Goal: Transaction & Acquisition: Download file/media

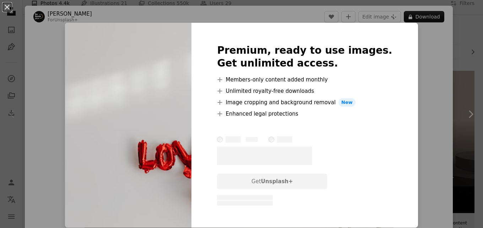
scroll to position [36, 0]
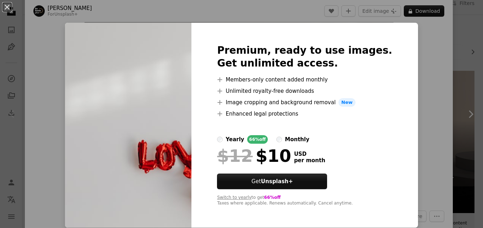
click at [173, 175] on img at bounding box center [128, 125] width 126 height 205
click at [202, 172] on div "Premium, ready to use images. Get unlimited access. A plus sign Members-only co…" at bounding box center [304, 125] width 226 height 205
click at [173, 89] on img at bounding box center [128, 125] width 126 height 205
click at [415, 36] on div "An X shape Premium, ready to use images. Get unlimited access. A plus sign Memb…" at bounding box center [241, 114] width 483 height 228
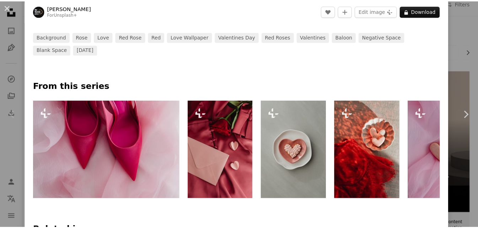
scroll to position [213, 0]
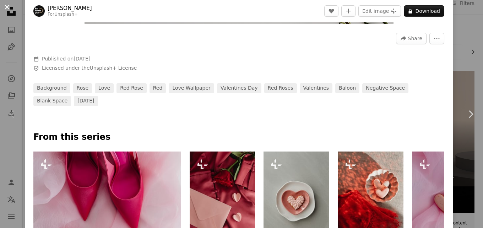
click at [7, 6] on button "An X shape" at bounding box center [7, 7] width 9 height 9
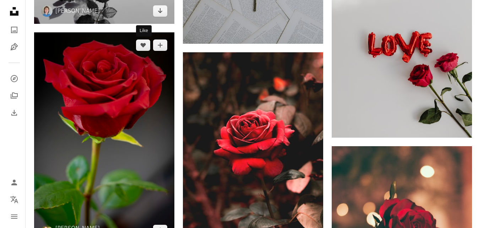
scroll to position [462, 0]
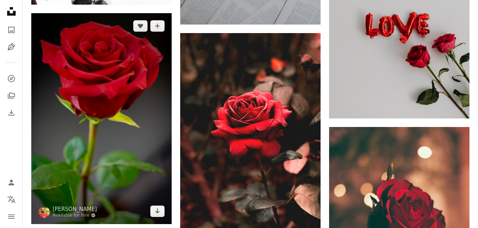
click at [133, 127] on img at bounding box center [101, 118] width 140 height 211
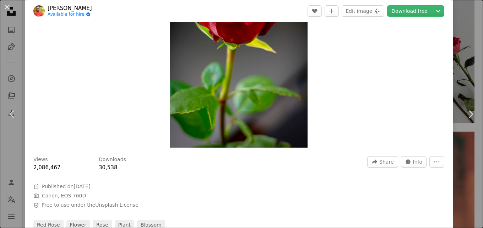
scroll to position [107, 0]
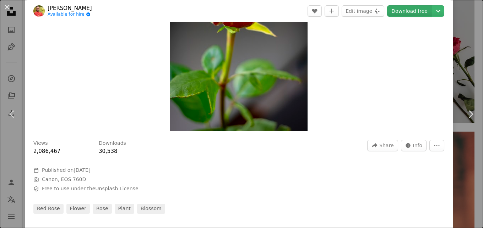
click at [395, 11] on link "Download free" at bounding box center [409, 10] width 45 height 11
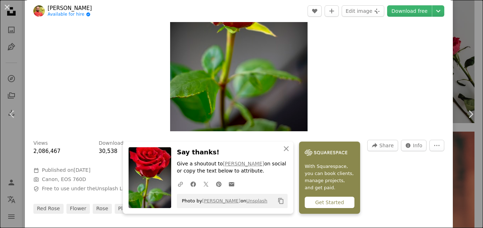
click at [326, 206] on div "Get Started" at bounding box center [330, 201] width 50 height 11
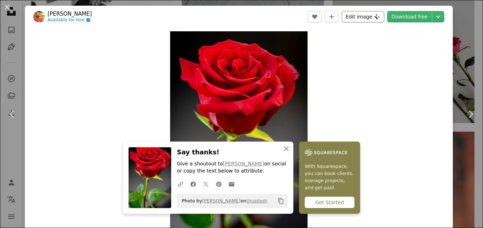
click at [369, 17] on button "Edit image Plus sign for Unsplash+" at bounding box center [363, 16] width 43 height 11
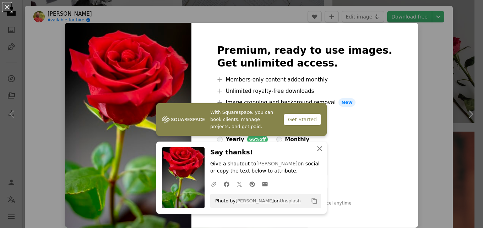
click at [315, 149] on icon "An X shape" at bounding box center [319, 148] width 9 height 9
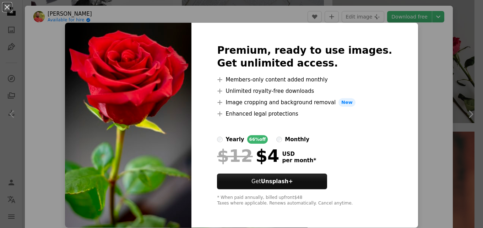
click at [182, 78] on img at bounding box center [128, 125] width 126 height 205
click at [434, 159] on div "An X shape Premium, ready to use images. Get unlimited access. A plus sign Memb…" at bounding box center [241, 114] width 483 height 228
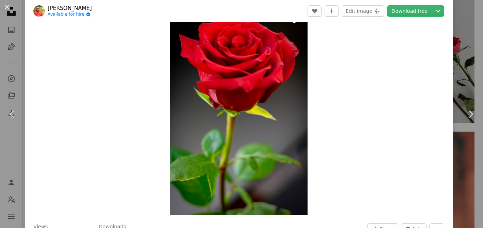
scroll to position [36, 0]
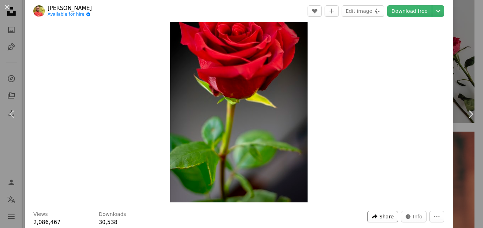
click at [381, 217] on span "Share" at bounding box center [386, 216] width 14 height 11
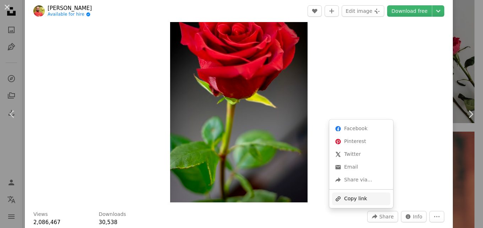
click at [354, 200] on div "A URL sharing icon (chains) Copy link" at bounding box center [361, 198] width 58 height 13
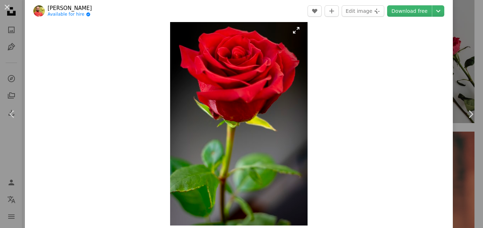
scroll to position [0, 0]
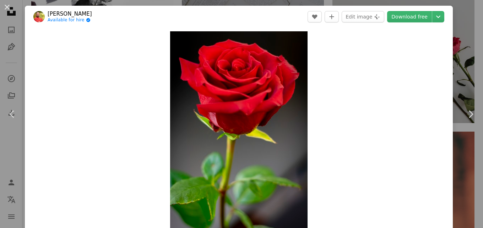
click at [368, 70] on div "Zoom in" at bounding box center [239, 134] width 428 height 213
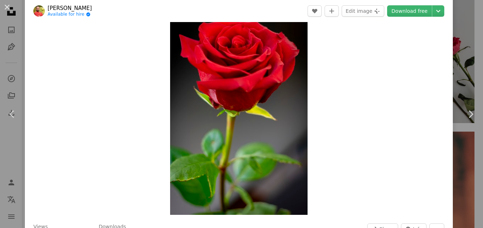
scroll to position [36, 0]
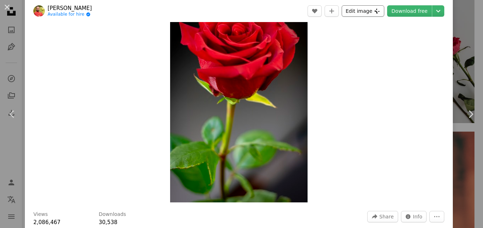
click at [374, 10] on icon "Plus sign for Unsplash+" at bounding box center [377, 11] width 6 height 6
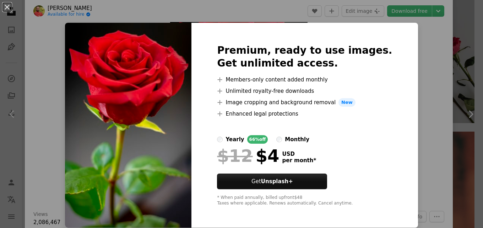
click at [414, 58] on div "An X shape Premium, ready to use images. Get unlimited access. A plus sign Memb…" at bounding box center [241, 114] width 483 height 228
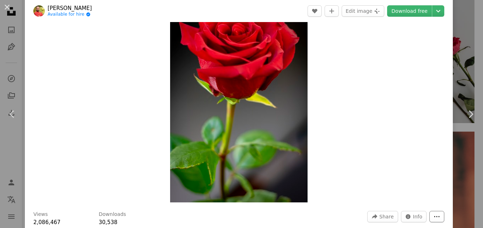
click at [434, 216] on icon "More Actions" at bounding box center [436, 216] width 5 height 1
click at [412, 13] on dialog "An X shape Chevron left Chevron right Gruescu Ovidiu Available for hire A check…" at bounding box center [241, 114] width 483 height 228
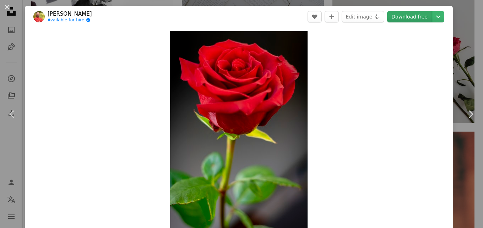
click at [408, 17] on link "Download free" at bounding box center [409, 16] width 45 height 11
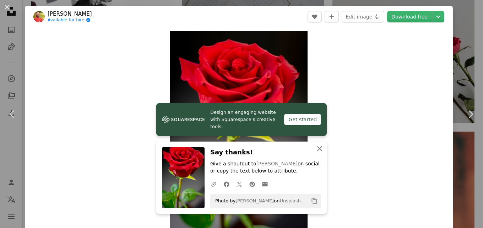
click at [317, 147] on icon "An X shape" at bounding box center [319, 148] width 9 height 9
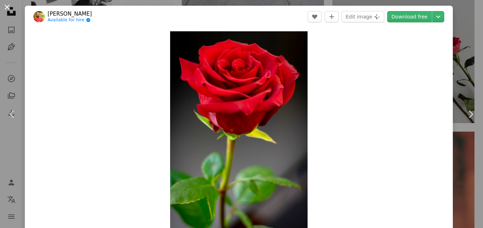
click at [6, 7] on button "An X shape" at bounding box center [7, 7] width 9 height 9
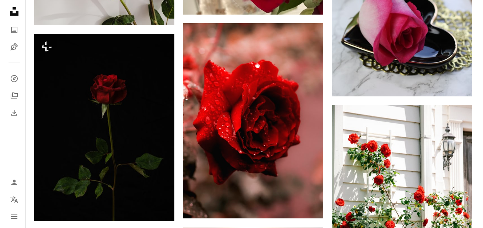
scroll to position [888, 0]
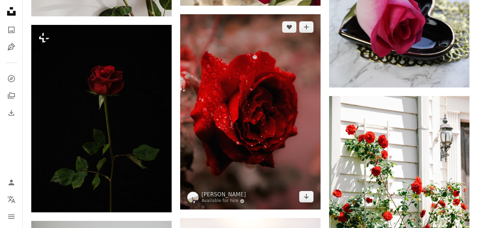
click at [265, 84] on img at bounding box center [250, 111] width 140 height 195
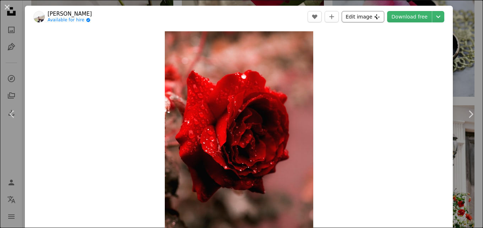
click at [345, 17] on button "Edit image Plus sign for Unsplash+" at bounding box center [363, 16] width 43 height 11
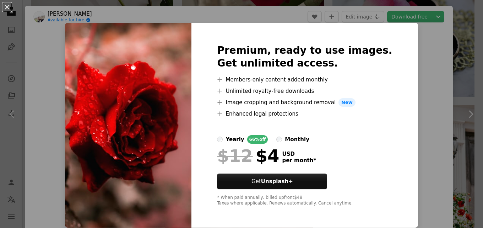
click at [439, 94] on div "An X shape Premium, ready to use images. Get unlimited access. A plus sign Memb…" at bounding box center [241, 114] width 483 height 228
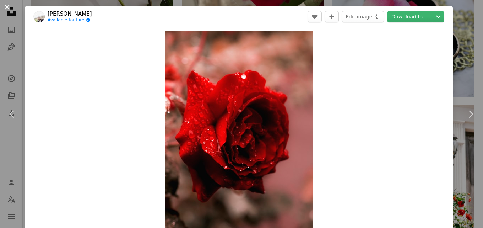
click at [8, 8] on button "An X shape" at bounding box center [7, 7] width 9 height 9
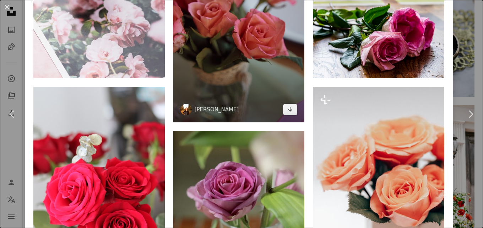
scroll to position [746, 0]
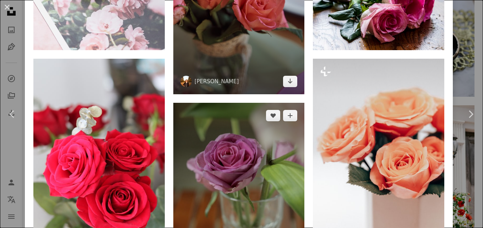
click at [246, 158] on img at bounding box center [238, 201] width 131 height 197
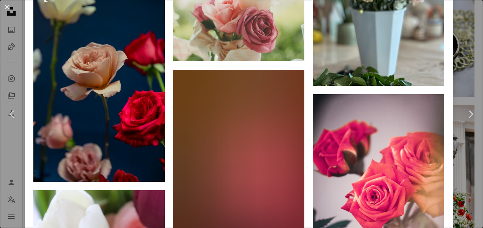
scroll to position [1734, 0]
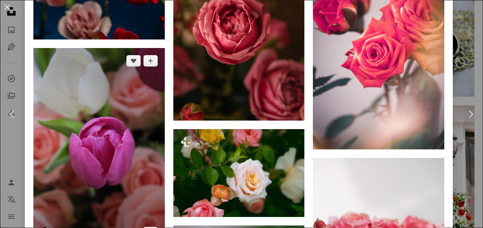
click at [119, 129] on img at bounding box center [98, 146] width 131 height 197
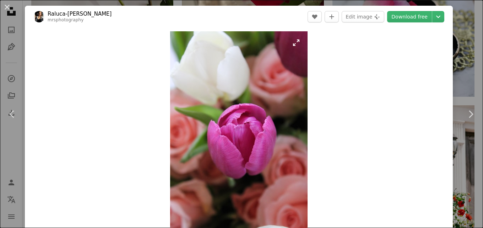
click at [285, 113] on img "Zoom in on this image" at bounding box center [238, 134] width 137 height 206
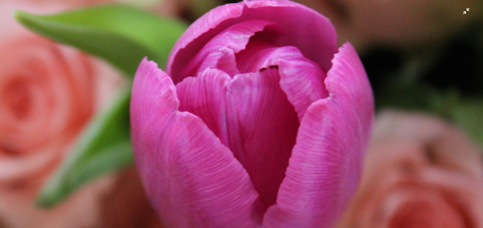
scroll to position [241, 0]
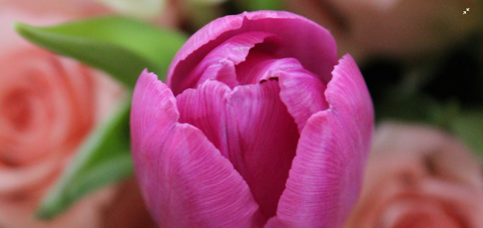
click at [305, 146] on img "Zoom out on this image" at bounding box center [242, 121] width 484 height 726
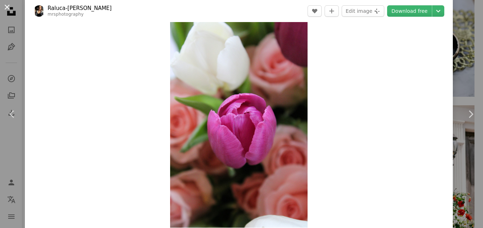
click at [6, 5] on button "An X shape" at bounding box center [7, 7] width 9 height 9
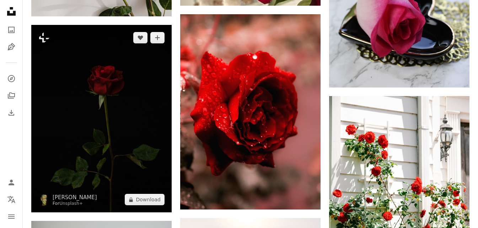
click at [153, 124] on img at bounding box center [101, 118] width 140 height 187
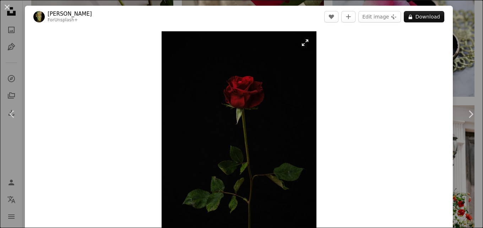
click at [240, 125] on img "Zoom in on this image" at bounding box center [239, 134] width 155 height 206
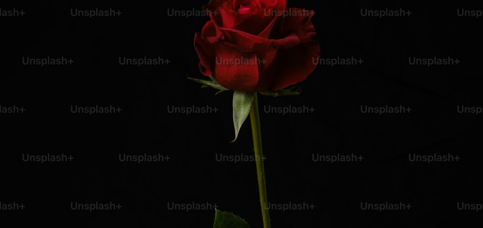
scroll to position [130, 0]
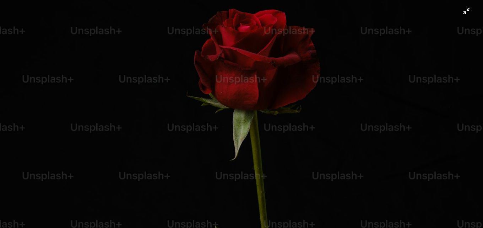
click at [17, 35] on img "Zoom out on this image" at bounding box center [242, 191] width 484 height 645
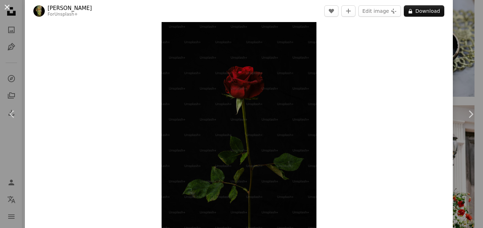
click at [8, 5] on button "An X shape" at bounding box center [7, 7] width 9 height 9
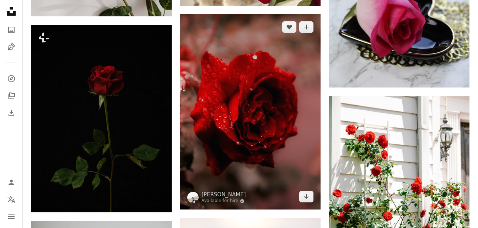
click at [228, 94] on img at bounding box center [250, 111] width 140 height 195
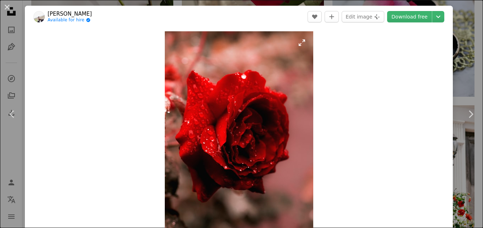
click at [228, 94] on img "Zoom in on this image" at bounding box center [239, 134] width 148 height 206
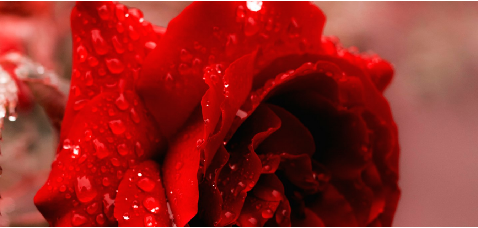
scroll to position [179, 0]
